Goal: Information Seeking & Learning: Learn about a topic

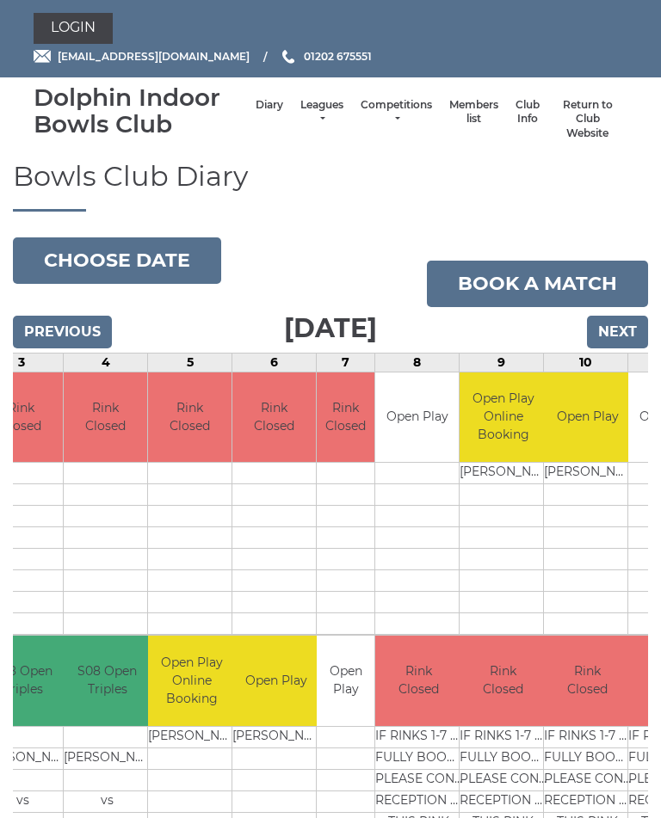
click at [300, 108] on link "Leagues" at bounding box center [321, 112] width 43 height 28
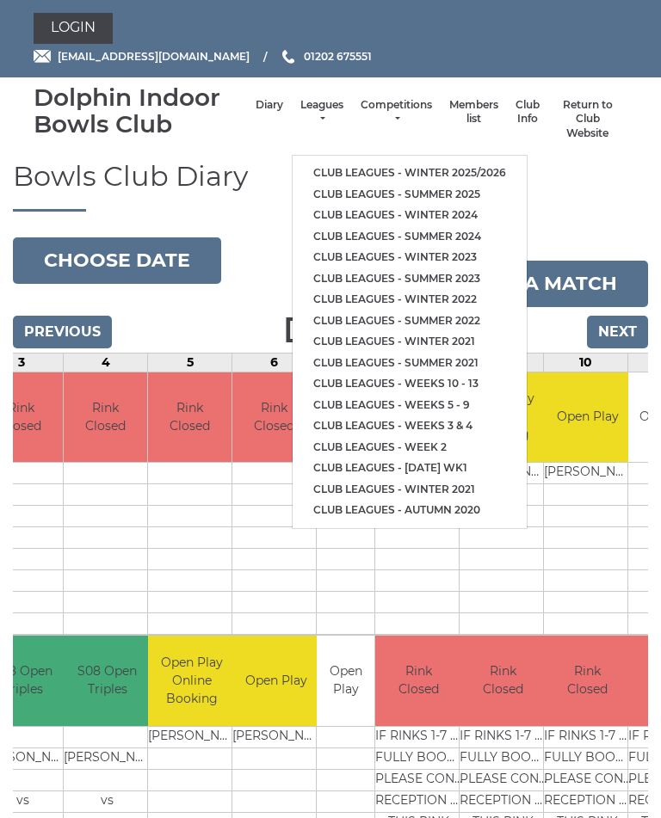
click at [467, 191] on link "Club leagues - Summer 2025" at bounding box center [409, 195] width 234 height 22
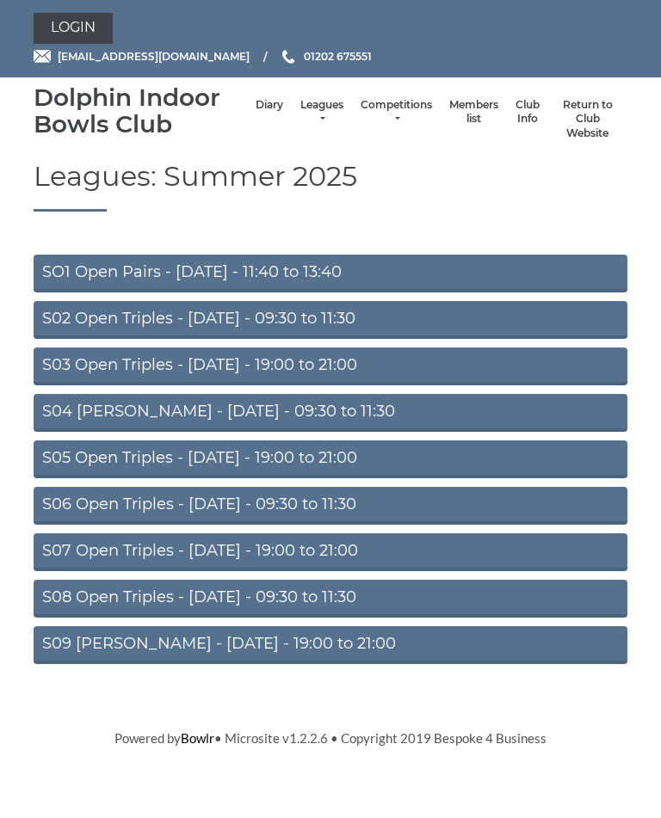
click at [364, 315] on link "S02 Open Triples - Tuesday - 09:30 to 11:30" at bounding box center [331, 320] width 594 height 38
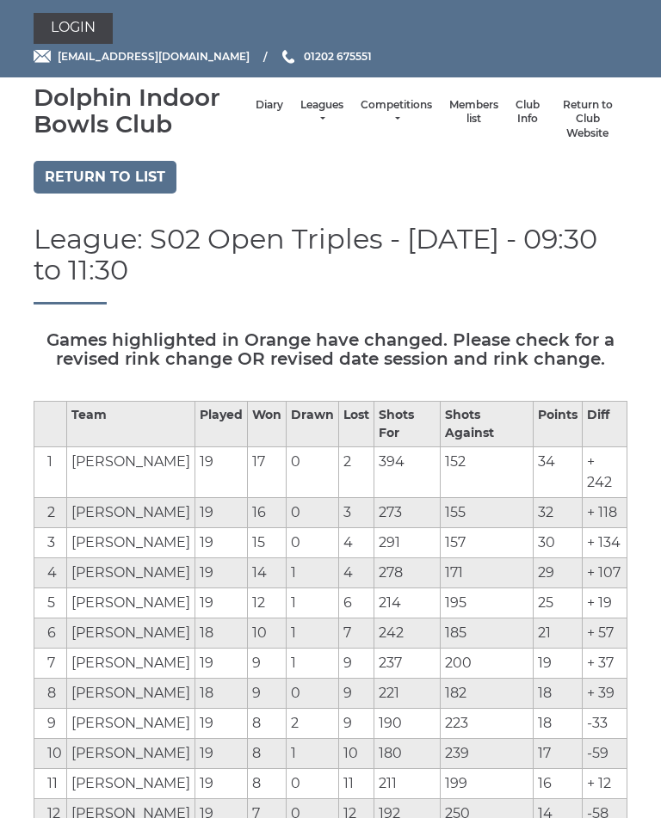
click at [99, 175] on link "Return to list" at bounding box center [105, 177] width 143 height 33
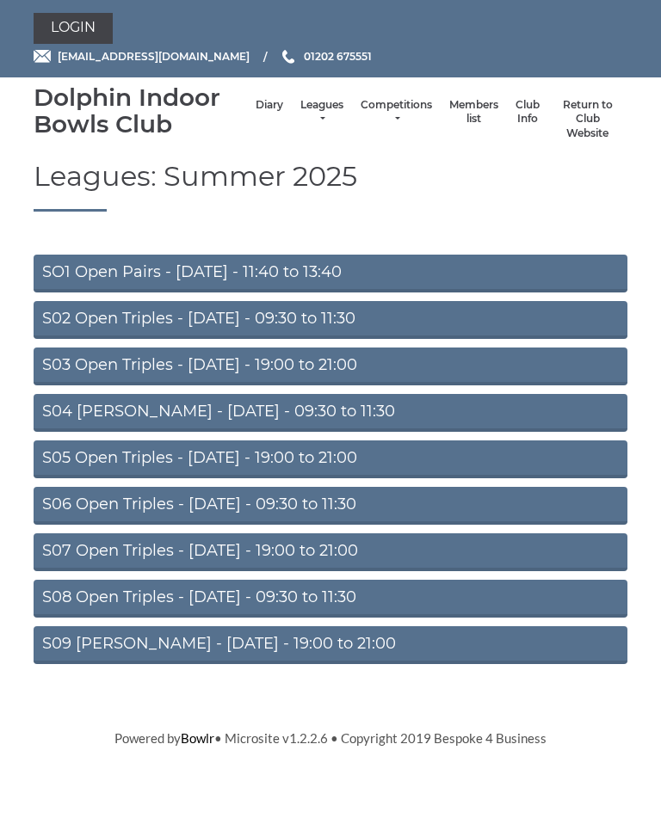
click at [370, 411] on link "S04 [PERSON_NAME] - [DATE] - 09:30 to 11:30" at bounding box center [331, 413] width 594 height 38
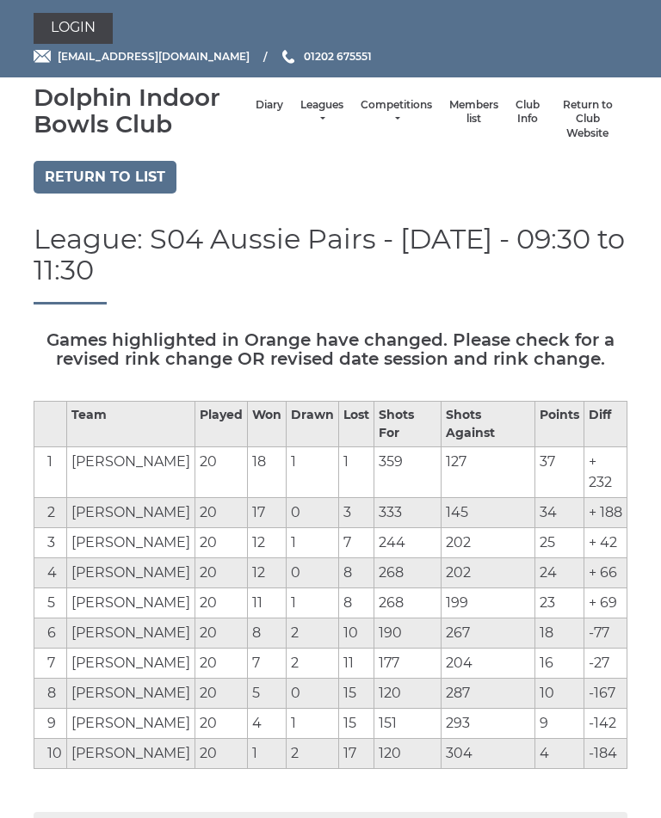
click at [95, 191] on link "Return to list" at bounding box center [105, 177] width 143 height 33
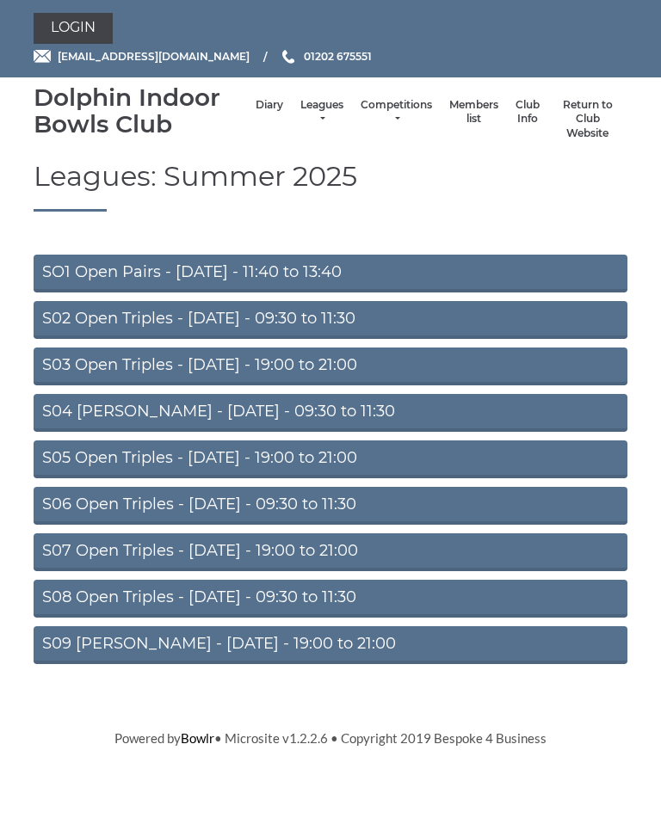
click at [371, 504] on link "S06 Open Triples - [DATE] - 09:30 to 11:30" at bounding box center [331, 506] width 594 height 38
click at [301, 111] on link "Leagues" at bounding box center [321, 112] width 43 height 28
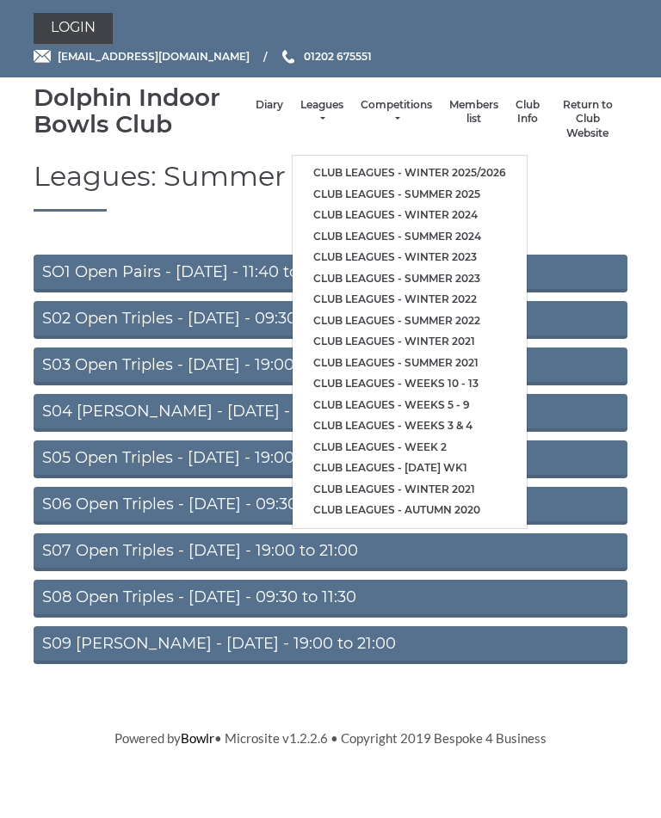
click at [480, 163] on link "Club leagues - Winter 2025/2026" at bounding box center [409, 174] width 234 height 22
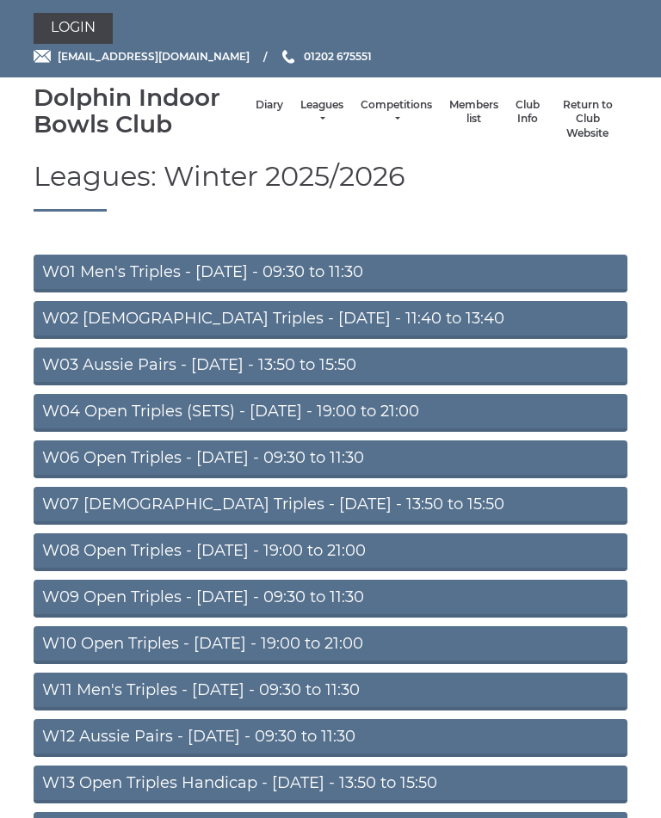
click at [366, 272] on link "W01 Men's Triples - [DATE] - 09:30 to 11:30" at bounding box center [331, 274] width 594 height 38
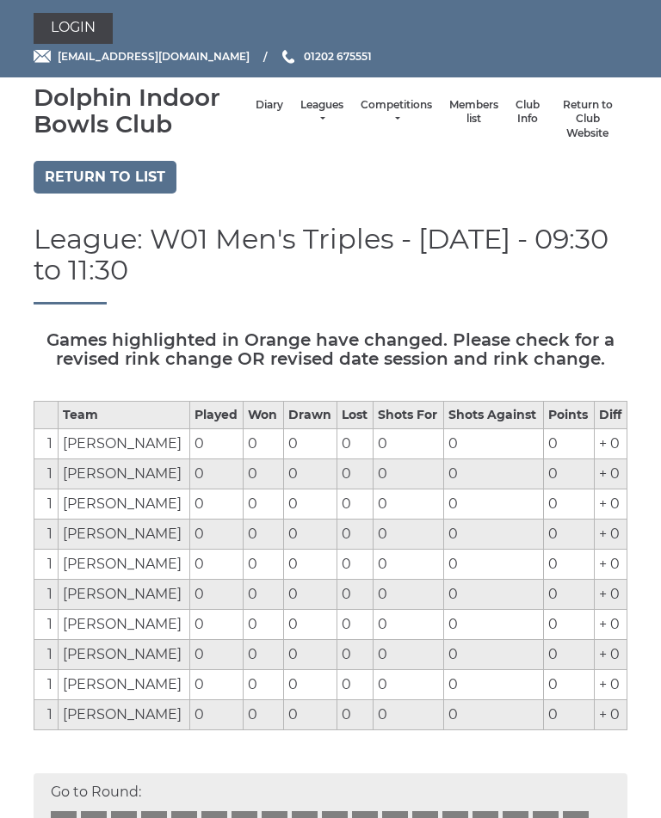
click at [102, 175] on link "Return to list" at bounding box center [105, 177] width 143 height 33
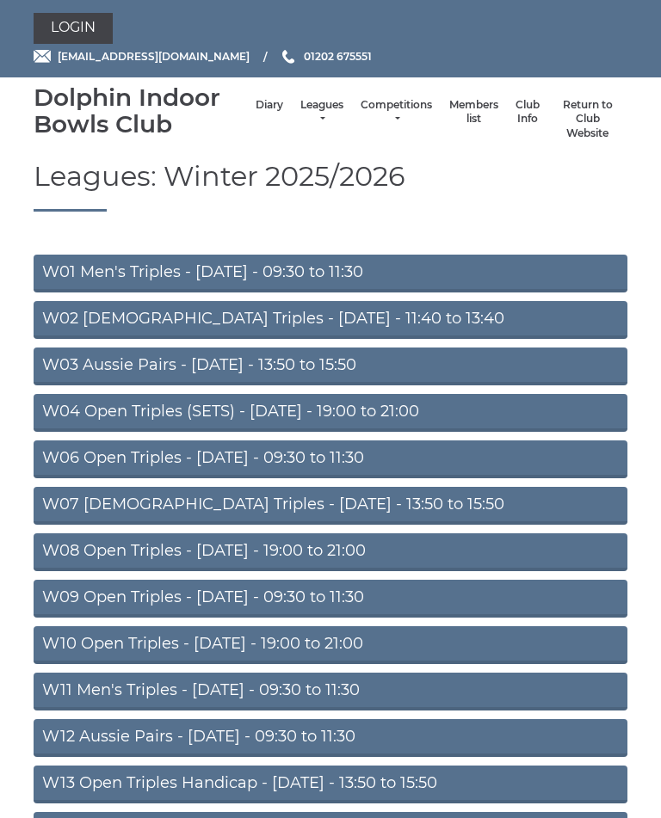
click at [358, 319] on link "W02 [DEMOGRAPHIC_DATA] Triples - [DATE] - 11:40 to 13:40" at bounding box center [331, 320] width 594 height 38
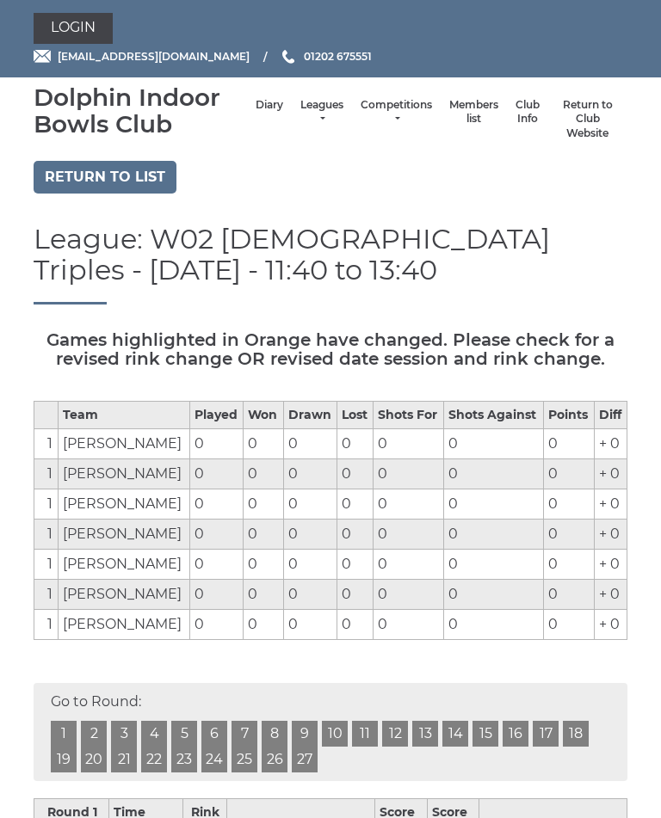
click at [107, 173] on link "Return to list" at bounding box center [105, 177] width 143 height 33
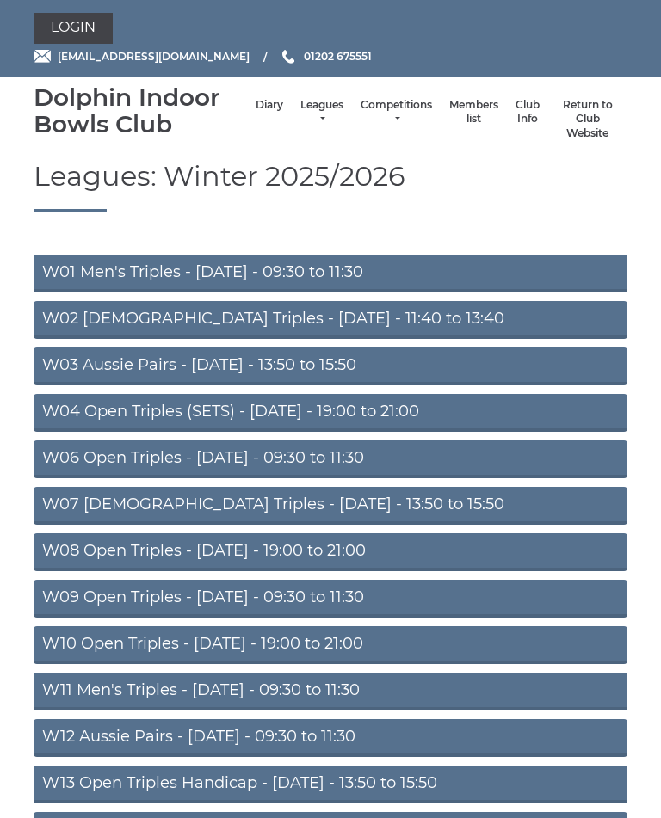
click at [373, 366] on link "W03 Aussie Pairs - [DATE] - 13:50 to 15:50" at bounding box center [331, 367] width 594 height 38
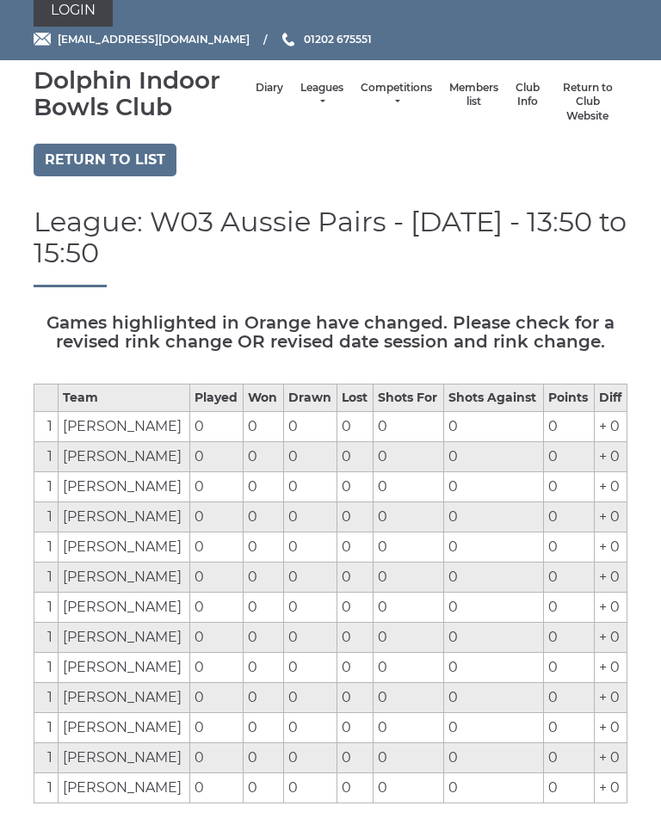
scroll to position [18, 0]
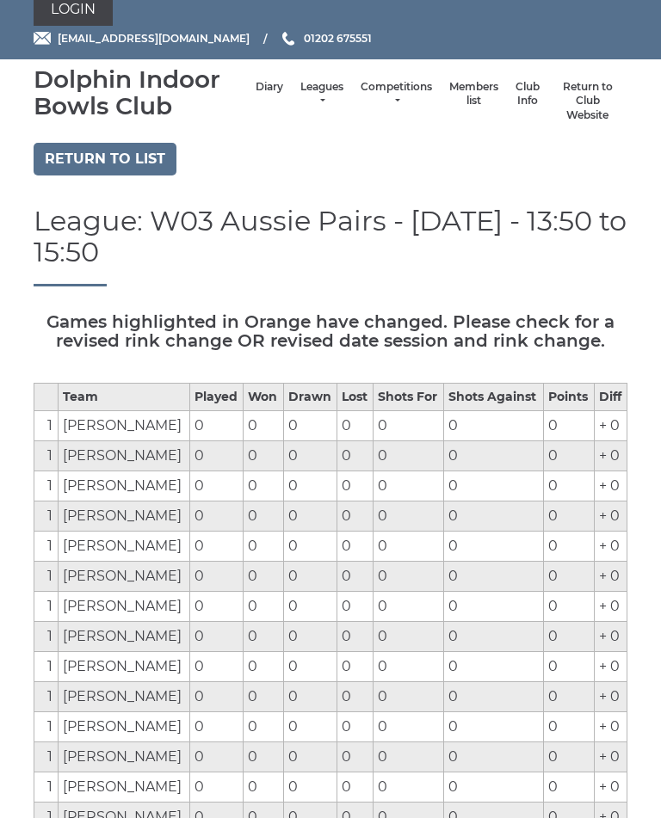
click at [105, 161] on link "Return to list" at bounding box center [105, 159] width 143 height 33
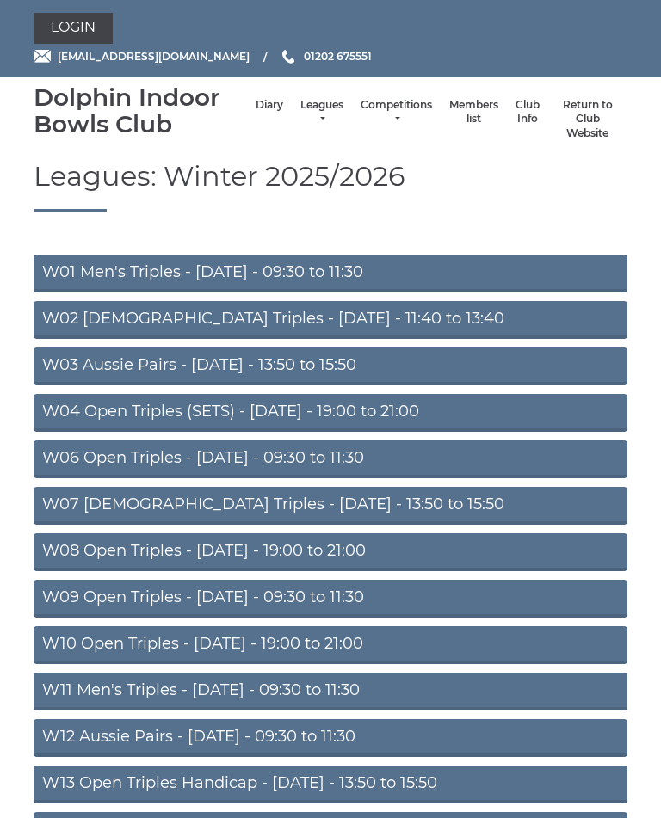
click at [313, 456] on link "W06 Open Triples - [DATE] - 09:30 to 11:30" at bounding box center [331, 459] width 594 height 38
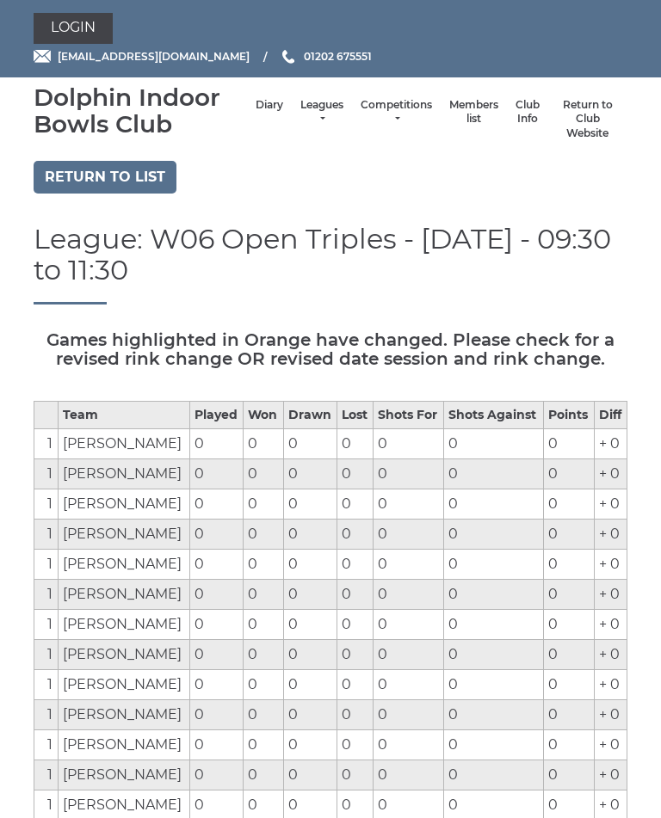
click at [91, 173] on link "Return to list" at bounding box center [105, 177] width 143 height 33
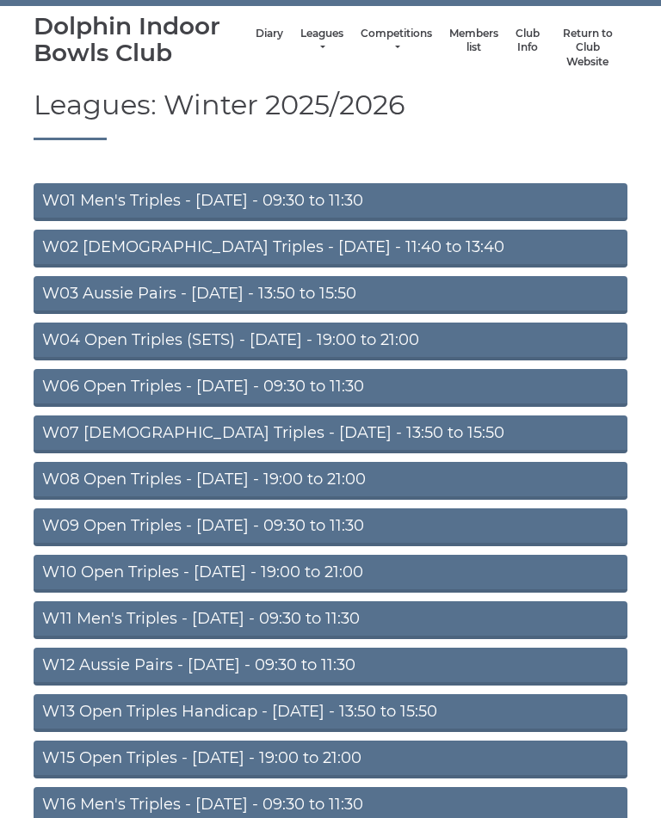
scroll to position [72, 0]
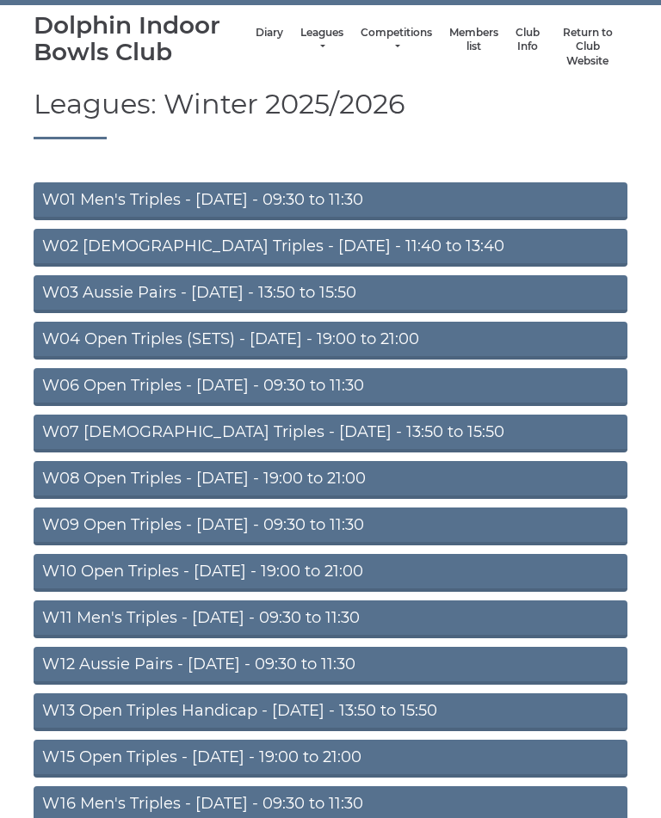
click at [311, 434] on link "W07 [DEMOGRAPHIC_DATA] Triples - [DATE] - 13:50 to 15:50" at bounding box center [331, 434] width 594 height 38
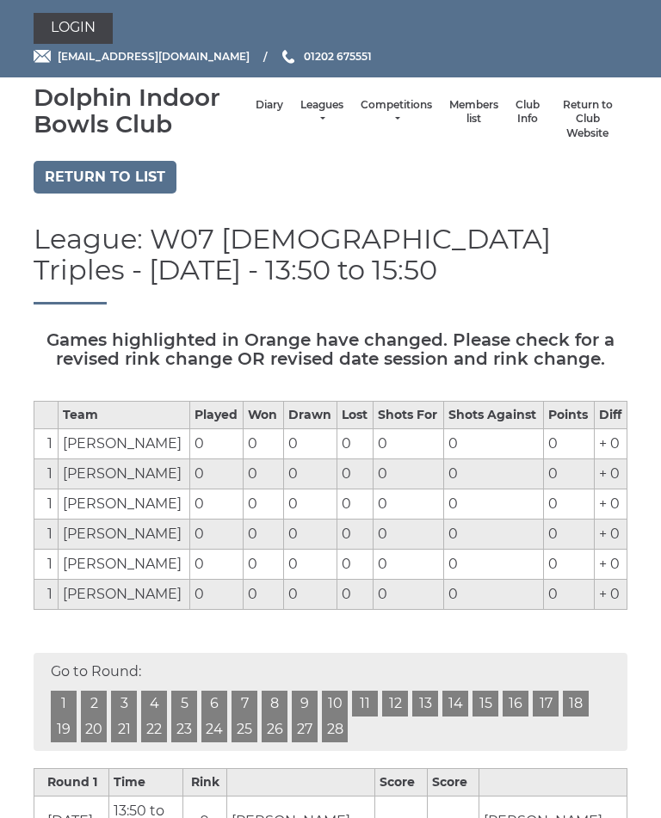
click at [93, 165] on link "Return to list" at bounding box center [105, 177] width 143 height 33
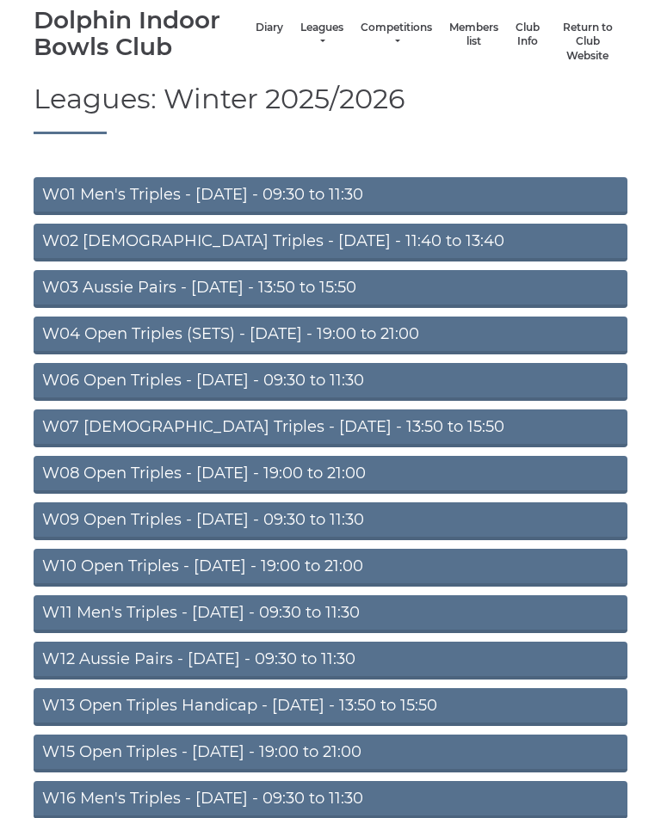
scroll to position [77, 0]
click at [372, 520] on link "W09 Open Triples - [DATE] - 09:30 to 11:30" at bounding box center [331, 521] width 594 height 38
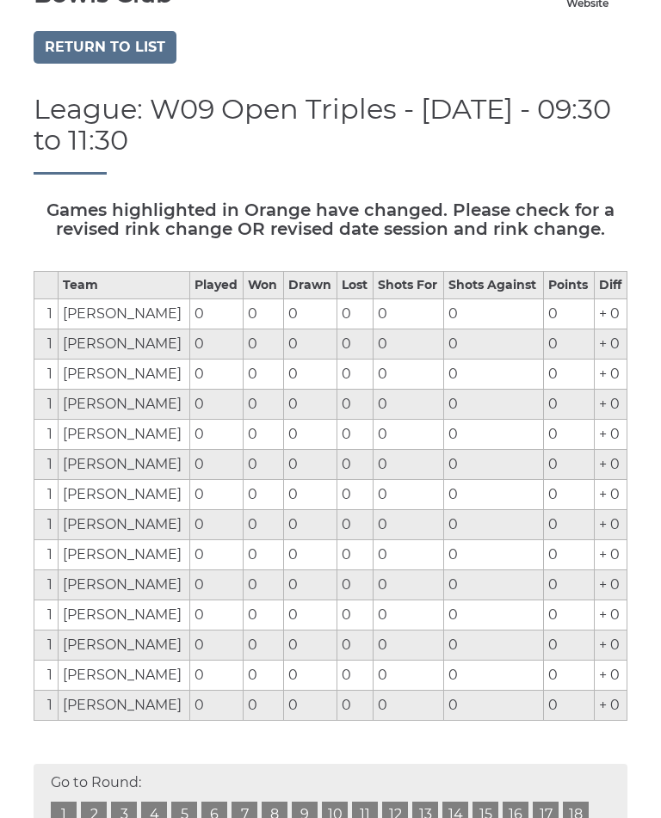
scroll to position [131, 0]
click at [93, 40] on link "Return to list" at bounding box center [105, 46] width 143 height 33
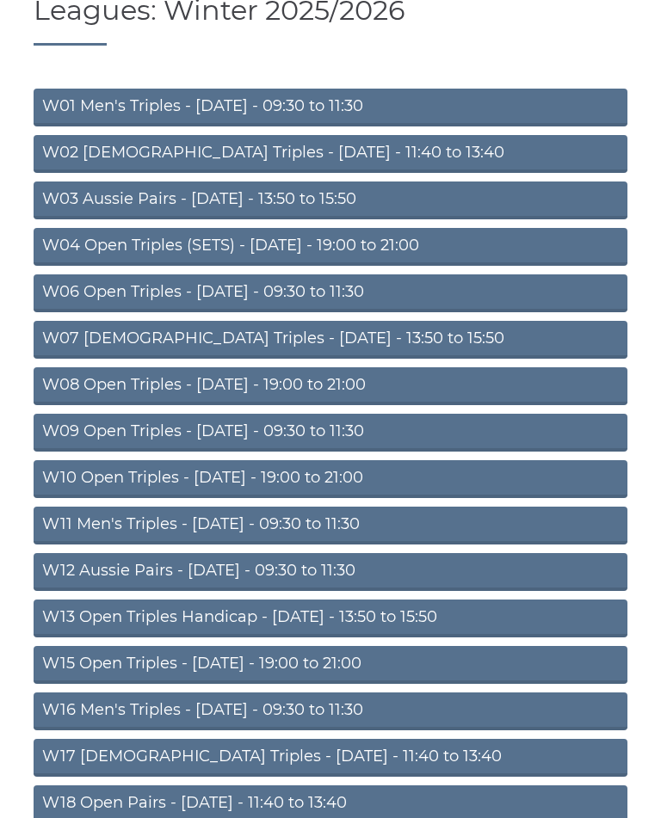
scroll to position [176, 0]
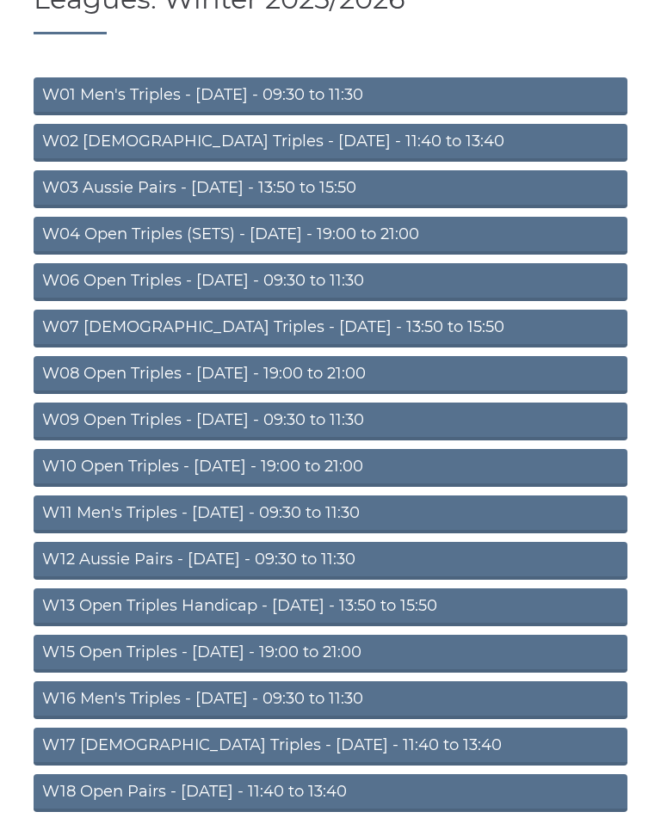
click at [376, 468] on link "W10 Open Triples - [DATE] - 19:00 to 21:00" at bounding box center [331, 469] width 594 height 38
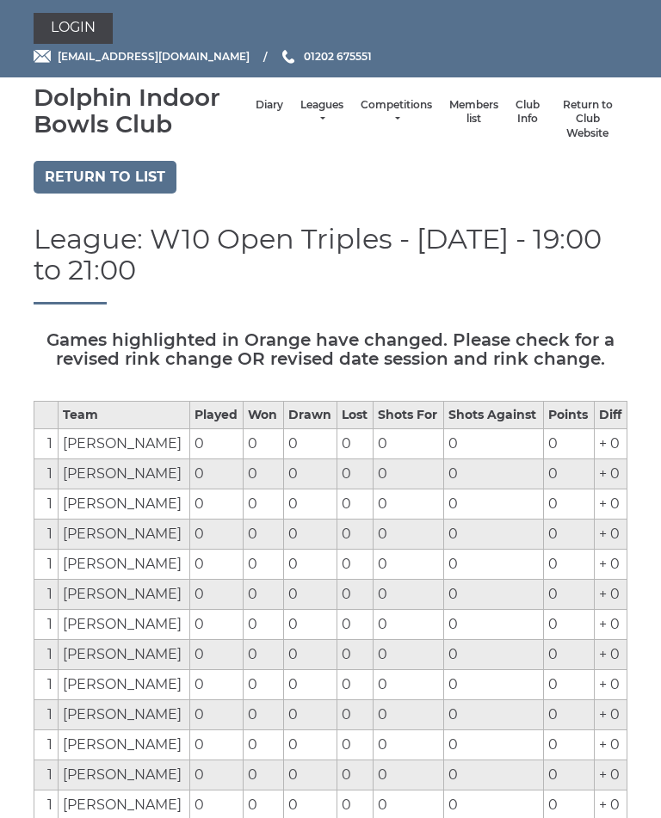
click at [107, 190] on link "Return to list" at bounding box center [105, 177] width 143 height 33
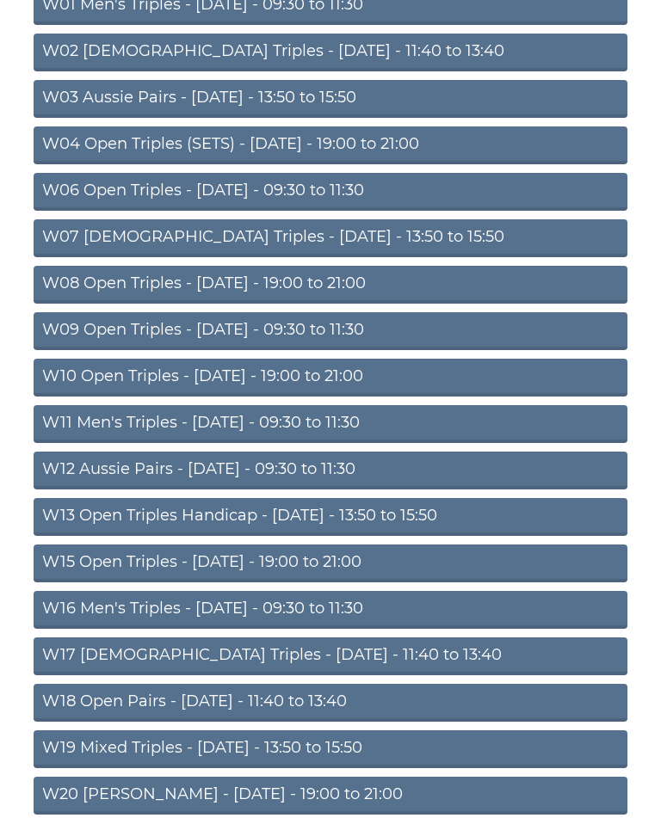
scroll to position [265, 0]
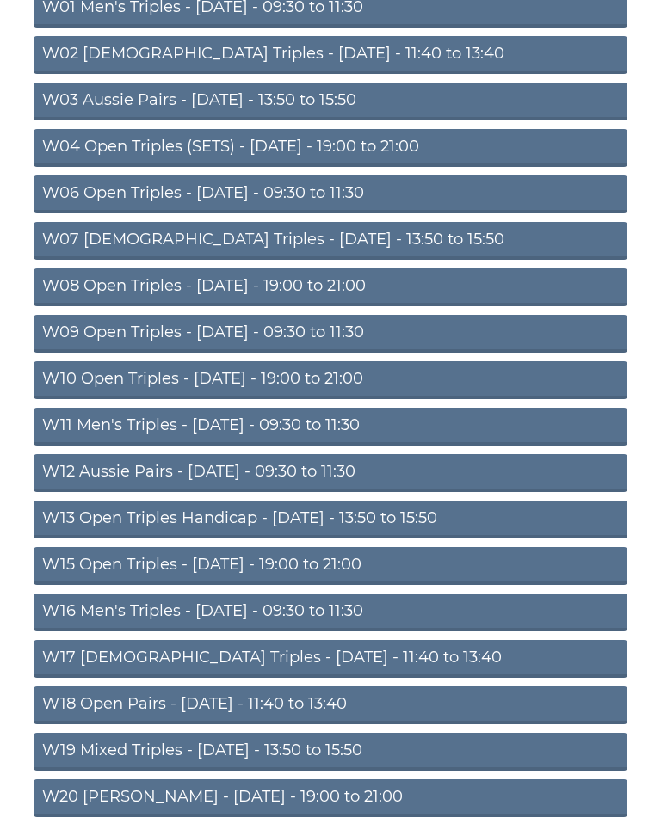
click at [340, 471] on link "W12 Aussie Pairs - [DATE] - 09:30 to 11:30" at bounding box center [331, 473] width 594 height 38
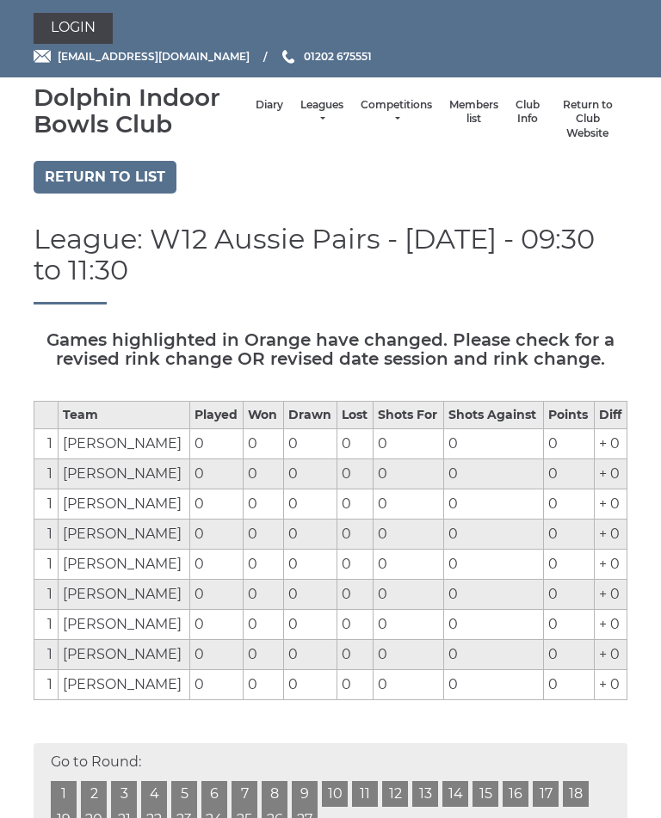
click at [102, 172] on link "Return to list" at bounding box center [105, 177] width 143 height 33
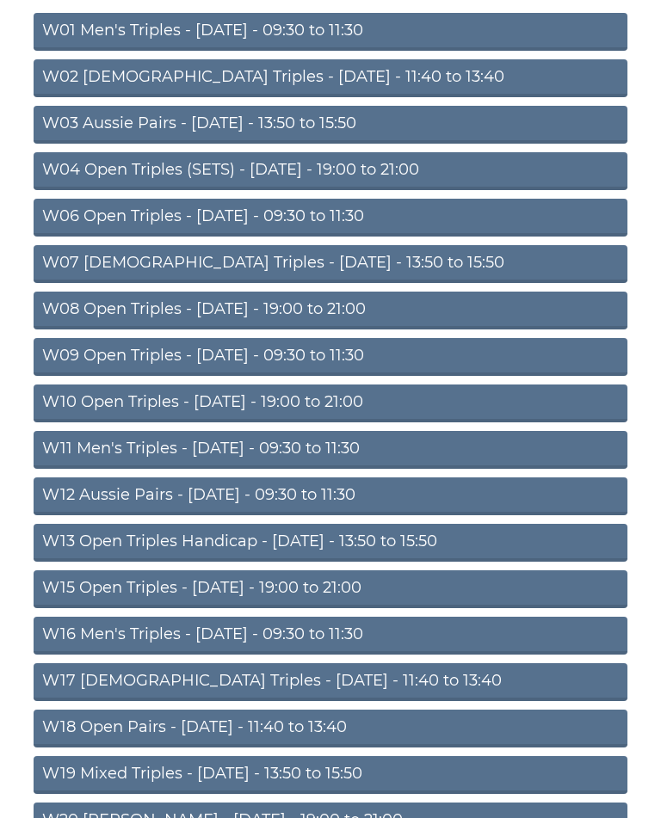
scroll to position [255, 0]
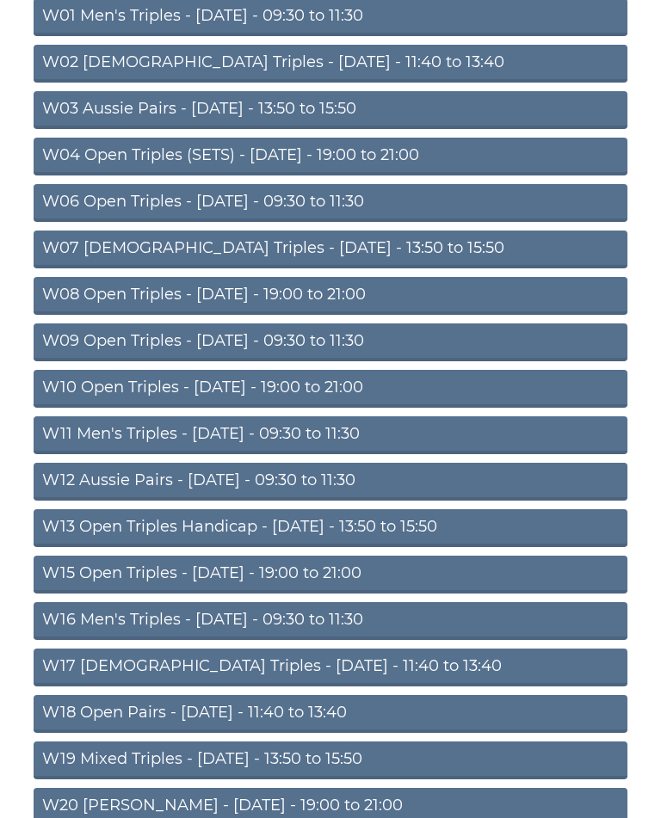
click at [313, 620] on link "W16 Men's Triples - [DATE] - 09:30 to 11:30" at bounding box center [331, 622] width 594 height 38
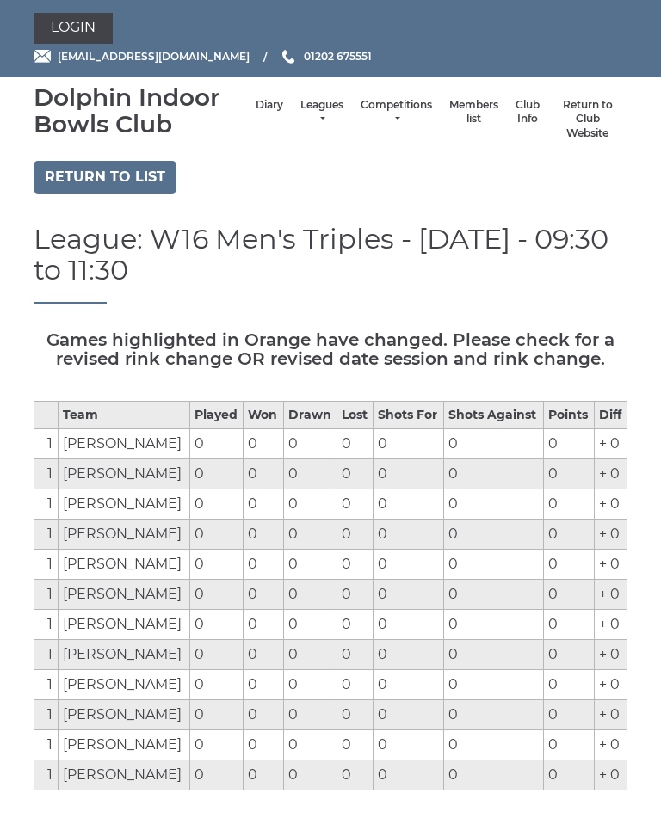
click at [95, 173] on link "Return to list" at bounding box center [105, 177] width 143 height 33
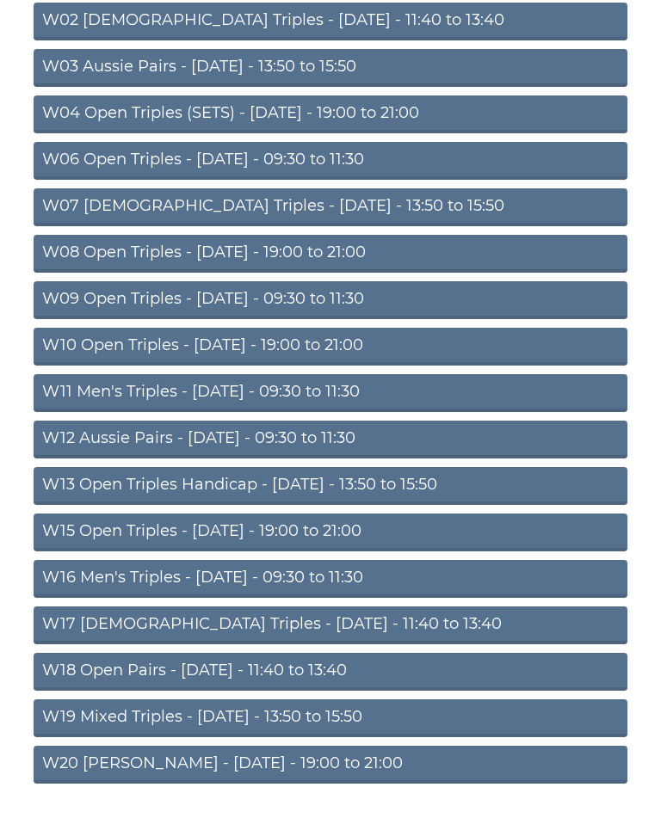
scroll to position [310, 0]
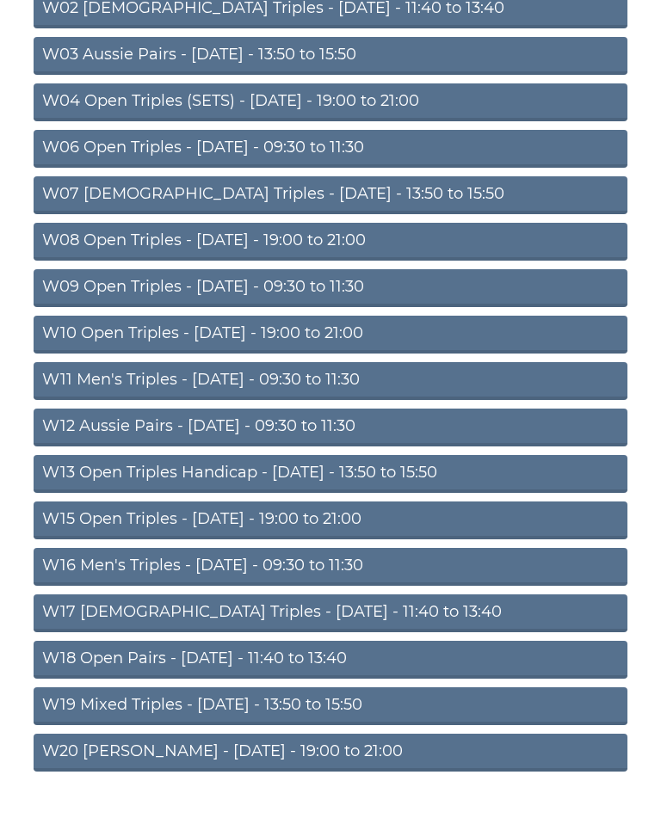
click at [328, 613] on link "W17 Ladies Triples - Friday - 11:40 to 13:40" at bounding box center [331, 614] width 594 height 38
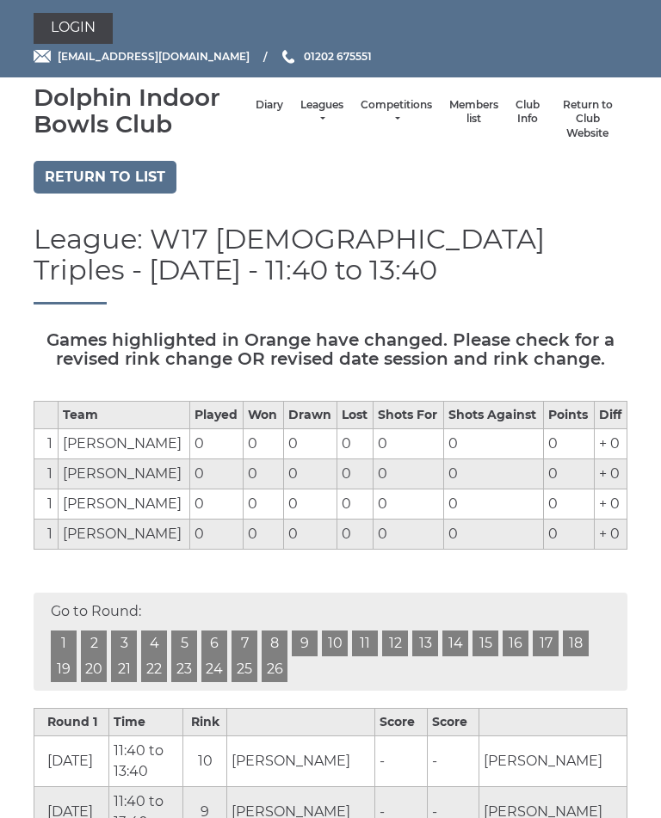
click at [104, 177] on link "Return to list" at bounding box center [105, 177] width 143 height 33
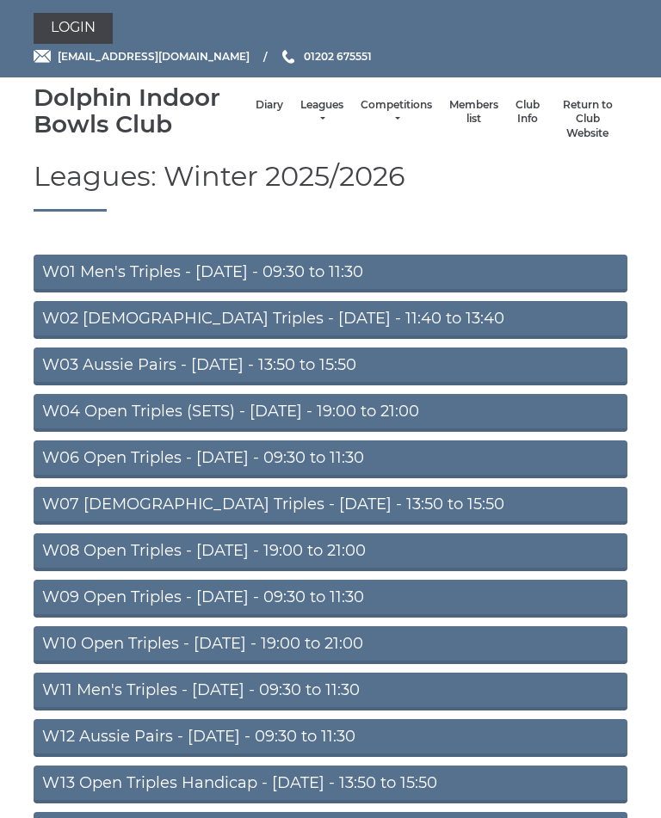
click at [190, 155] on nav "Dolphin Indoor Bowls Club Diary Leagues Club leagues - Winter 2025/2026 Club le…" at bounding box center [330, 119] width 661 height 84
